Goal: Information Seeking & Learning: Check status

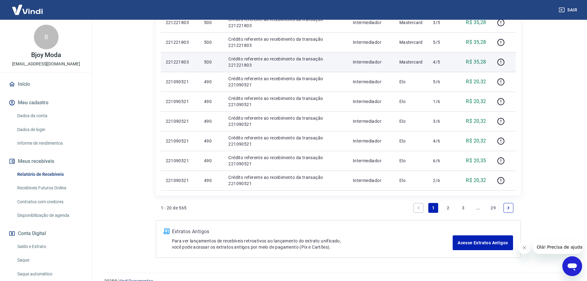
scroll to position [401, 0]
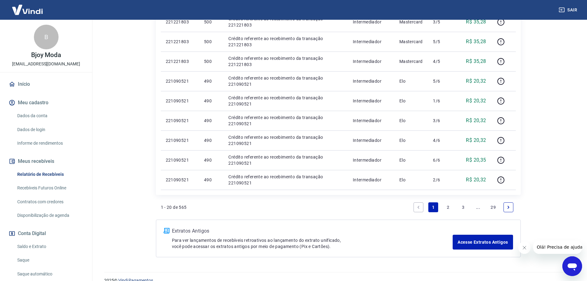
click at [447, 206] on link "2" at bounding box center [448, 207] width 10 height 10
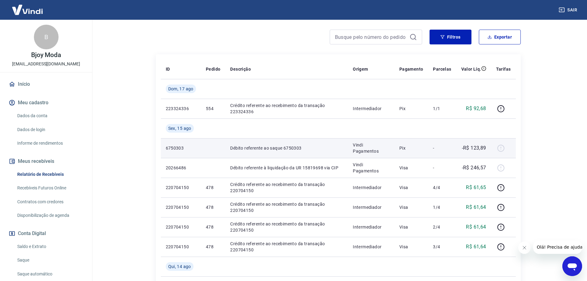
scroll to position [92, 0]
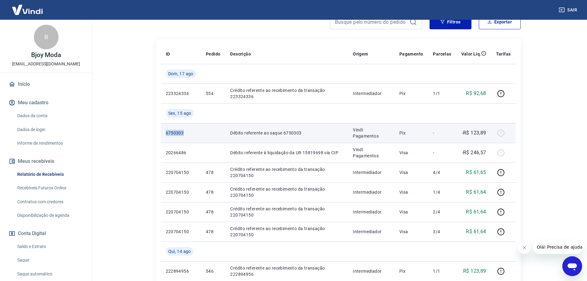
drag, startPoint x: 185, startPoint y: 132, endPoint x: 165, endPoint y: 136, distance: 21.0
click at [165, 136] on td "6750303" at bounding box center [181, 133] width 40 height 20
click at [209, 135] on td at bounding box center [213, 133] width 24 height 20
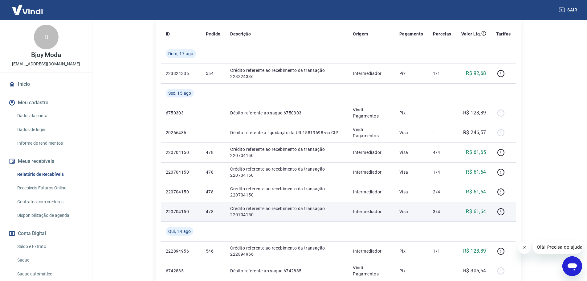
scroll to position [123, 0]
